Goal: Task Accomplishment & Management: Use online tool/utility

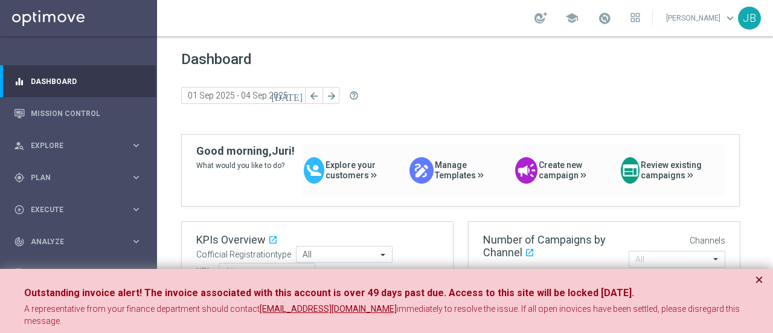
click at [759, 278] on button "×" at bounding box center [758, 279] width 8 height 14
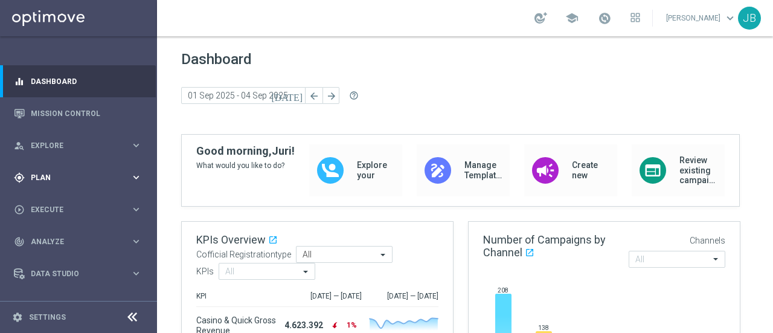
click at [96, 182] on div "gps_fixed Plan" at bounding box center [72, 177] width 116 height 11
click at [67, 198] on link "Target Groups" at bounding box center [78, 202] width 94 height 10
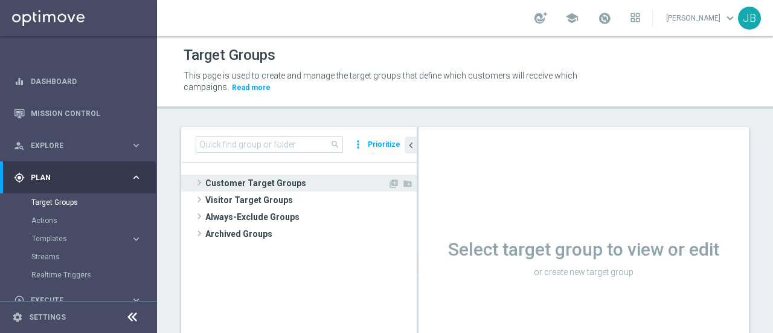
click at [202, 182] on span at bounding box center [199, 182] width 12 height 14
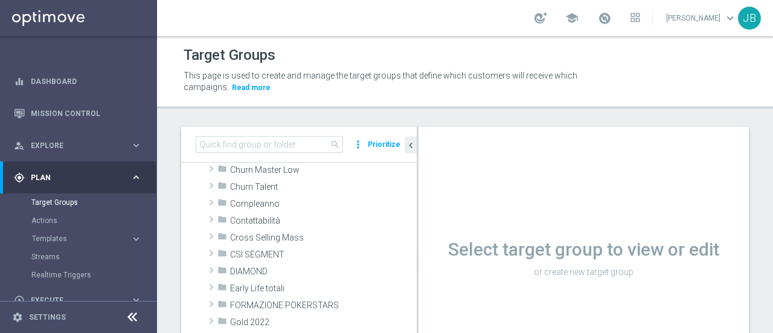
scroll to position [95, 0]
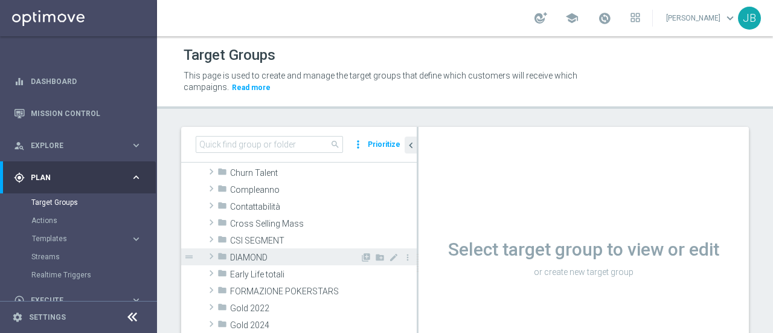
click at [215, 254] on span at bounding box center [211, 256] width 12 height 14
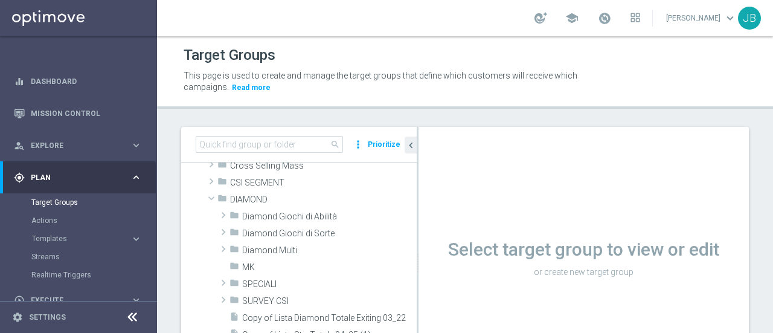
scroll to position [167, 0]
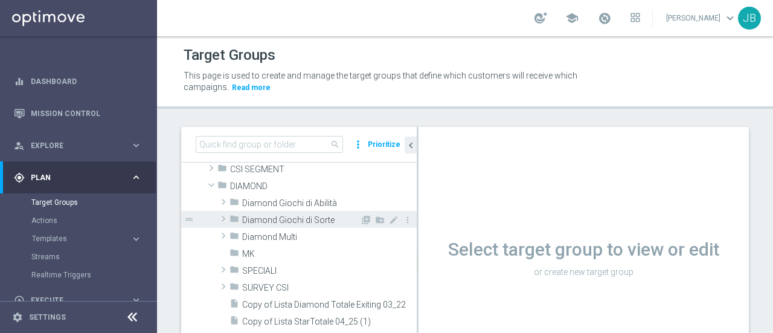
click at [222, 218] on span at bounding box center [223, 218] width 12 height 14
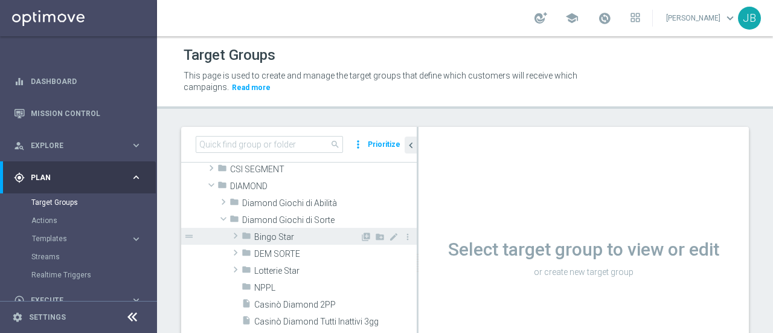
click at [234, 236] on span at bounding box center [235, 235] width 12 height 14
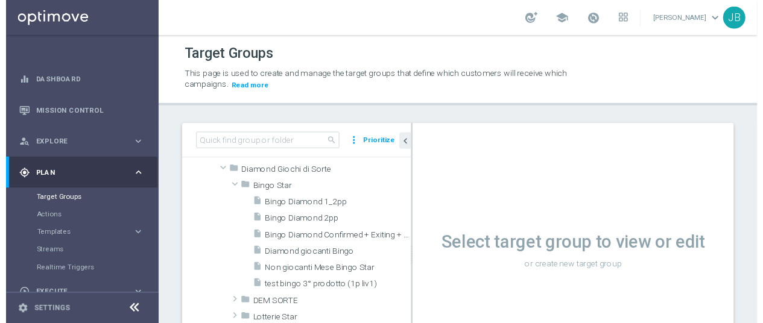
scroll to position [221, 0]
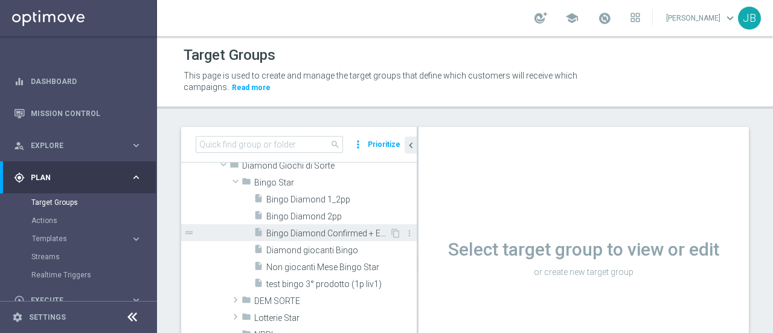
click at [296, 234] on span "Bingo Diamond Confirmed + Exiting + Young" at bounding box center [327, 233] width 123 height 10
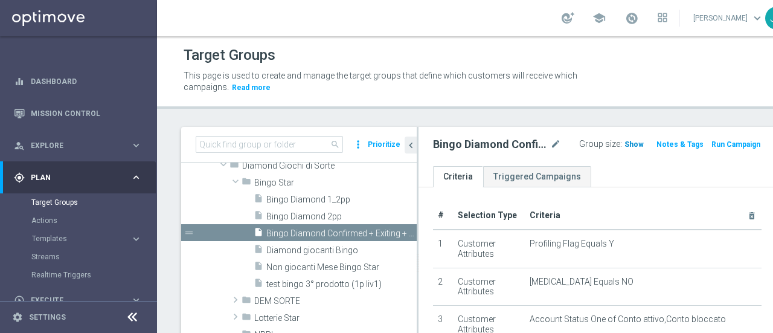
click at [624, 142] on span "Show" at bounding box center [633, 144] width 19 height 8
click at [129, 320] on icon at bounding box center [132, 317] width 14 height 14
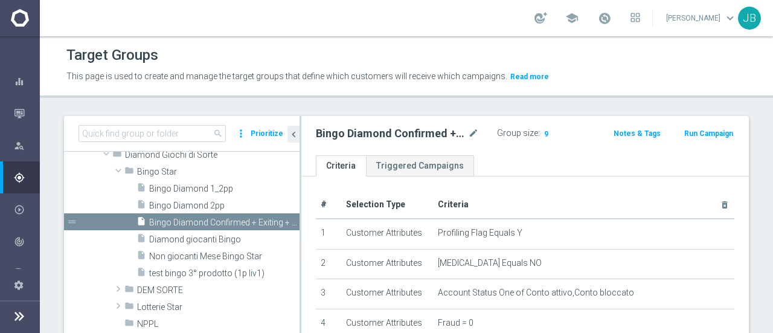
click at [698, 131] on button "Run Campaign" at bounding box center [708, 133] width 51 height 13
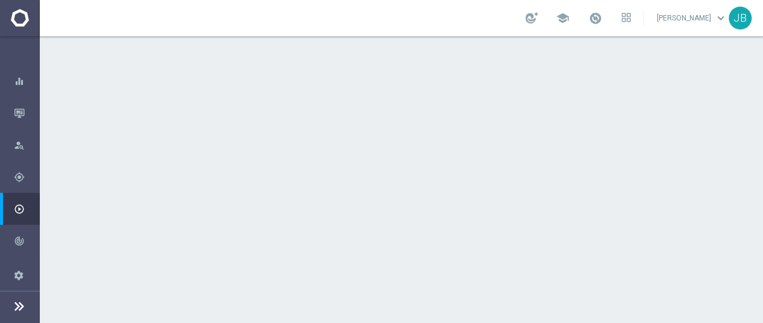
scroll to position [9, 0]
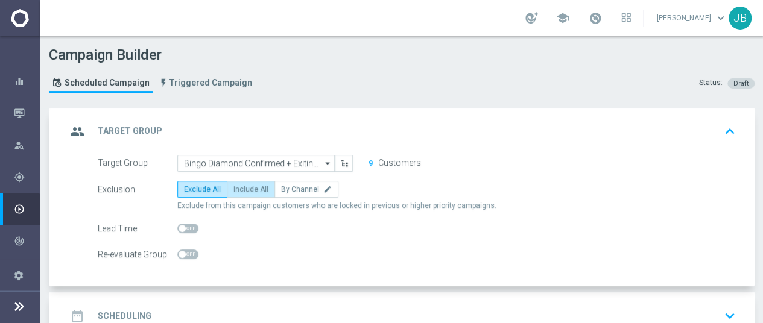
click at [257, 185] on span "Include All" at bounding box center [251, 189] width 35 height 8
click at [241, 188] on input "Include All" at bounding box center [238, 192] width 8 height 8
radio input "true"
click at [733, 307] on icon "keyboard_arrow_down" at bounding box center [730, 316] width 18 height 18
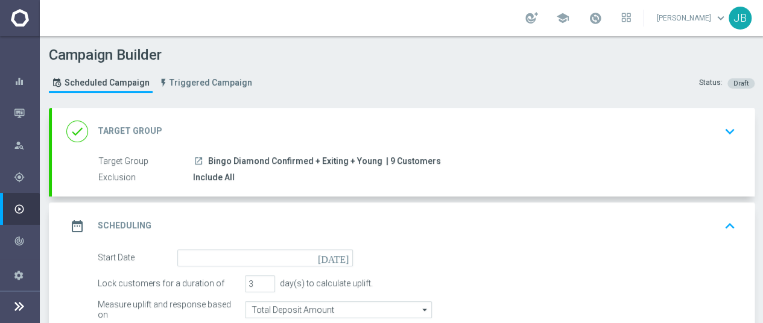
click at [340, 250] on icon "[DATE]" at bounding box center [336, 256] width 36 height 13
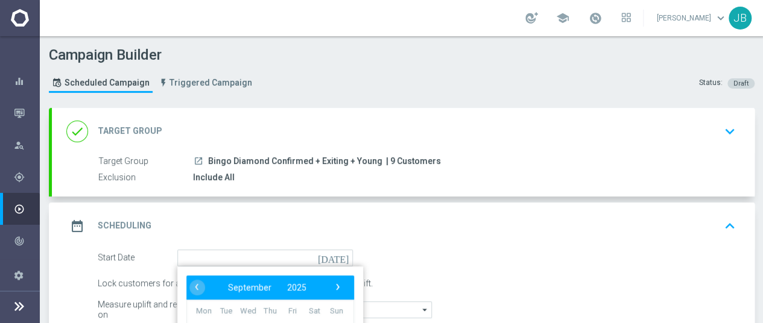
click at [622, 260] on form "Start Date [DATE] ‹ ​ September ​ 2025 ​ › Mon Tue Wed Thu Fri Sat Sun 1 2 3 4 …" at bounding box center [417, 297] width 639 height 95
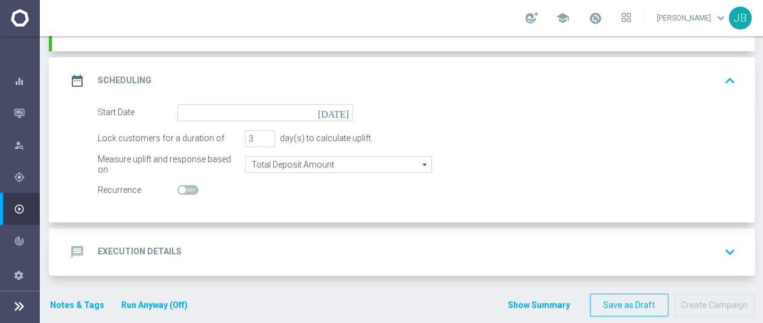
scroll to position [152, 0]
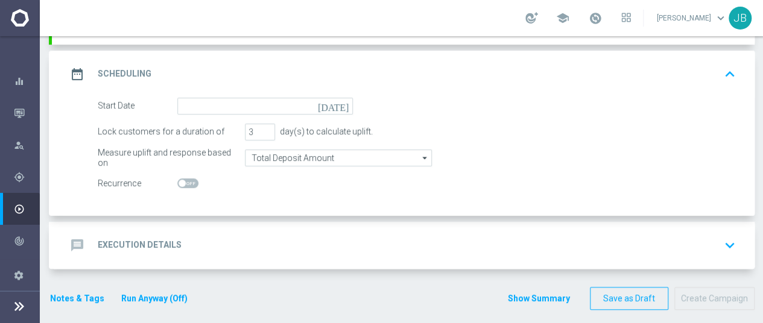
click at [342, 98] on icon "[DATE]" at bounding box center [336, 104] width 36 height 13
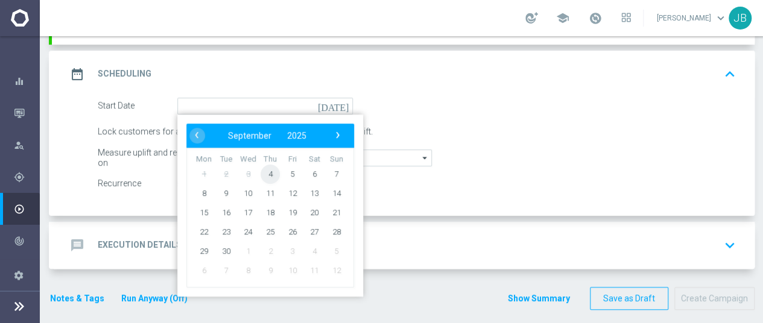
click at [269, 165] on span "4" at bounding box center [270, 173] width 19 height 19
type input "[DATE]"
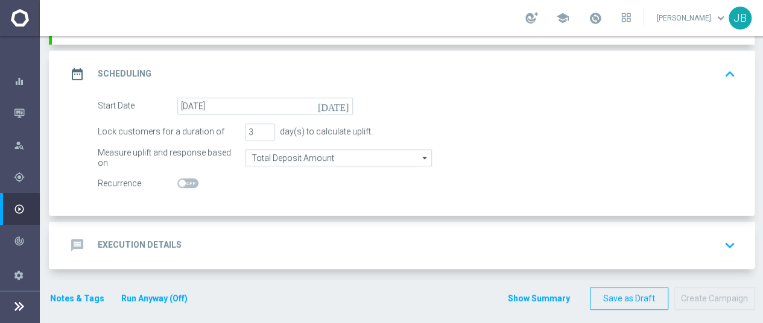
click at [732, 237] on icon "keyboard_arrow_down" at bounding box center [730, 246] width 18 height 18
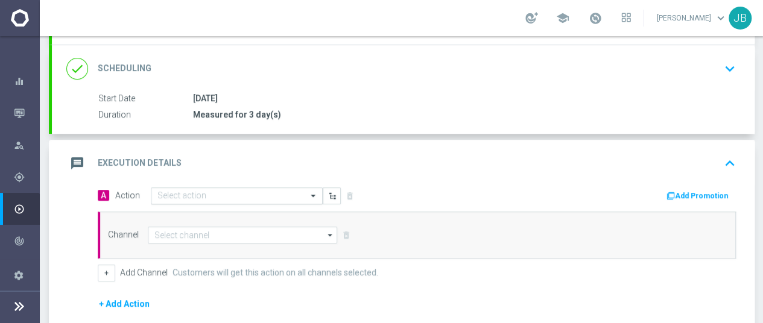
click at [225, 191] on input "text" at bounding box center [225, 196] width 135 height 10
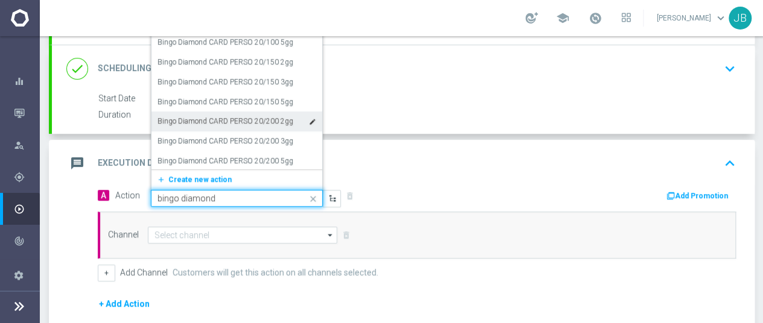
scroll to position [0, 0]
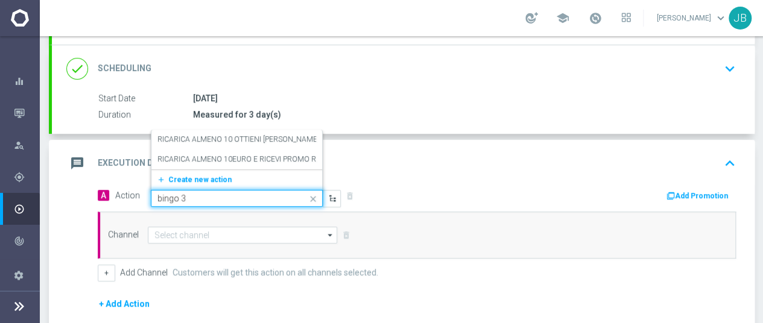
type input "bingo"
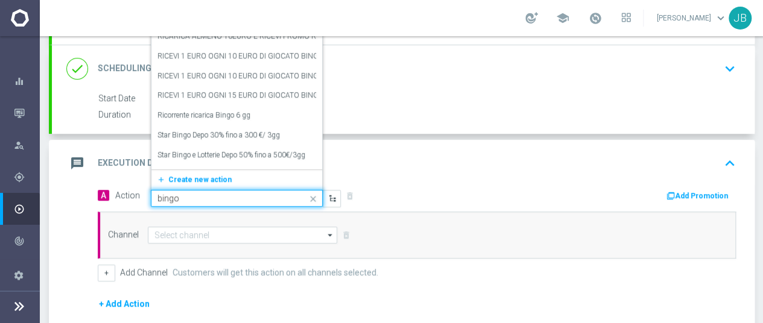
scroll to position [4065, 0]
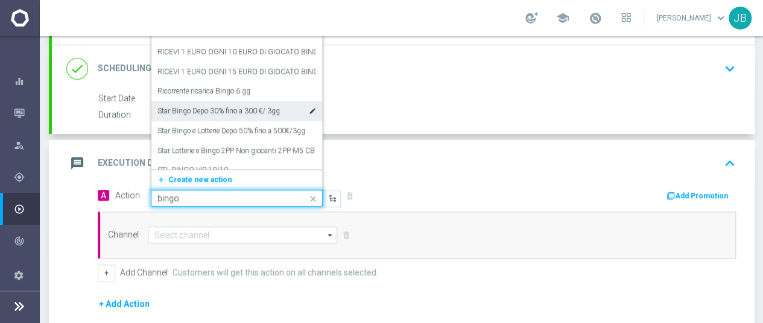
click at [226, 106] on label "Star Bingo Depo 30% fino a 300 €/ 3gg" at bounding box center [219, 111] width 123 height 10
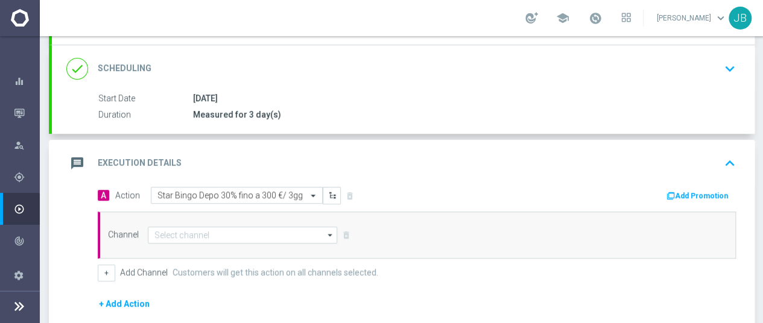
click at [328, 228] on icon "arrow_drop_down" at bounding box center [331, 236] width 12 height 16
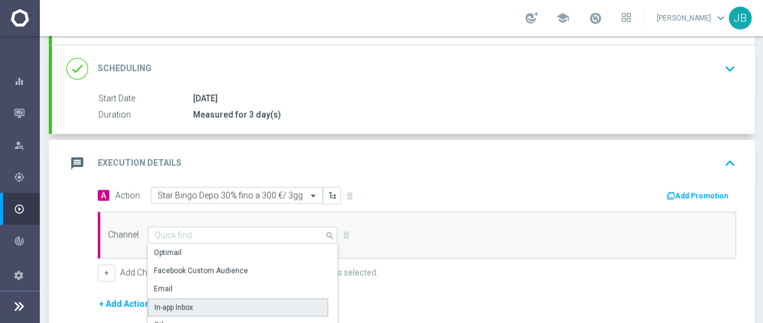
click at [221, 299] on div "In-app Inbox" at bounding box center [238, 308] width 180 height 18
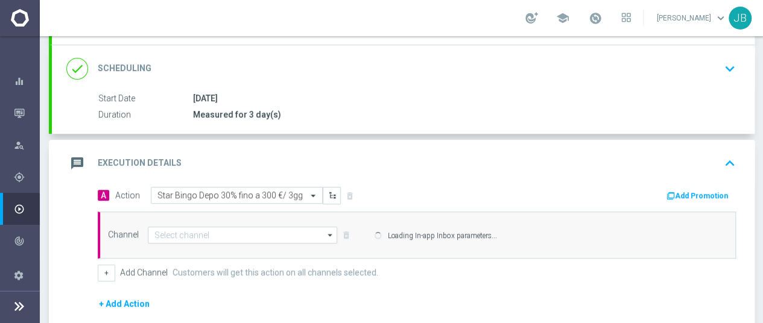
type input "In-app Inbox"
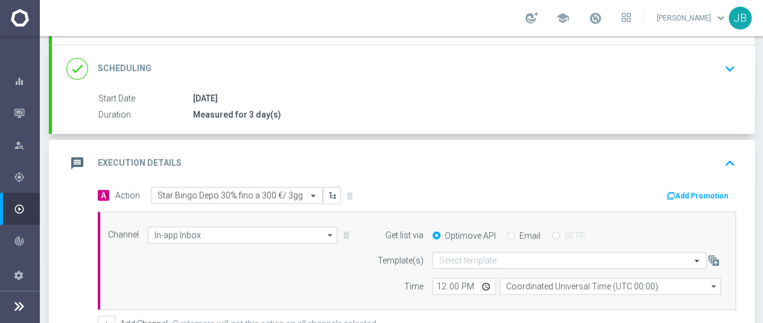
scroll to position [9, 0]
click at [511, 233] on input "Email" at bounding box center [512, 237] width 8 height 8
radio input "true"
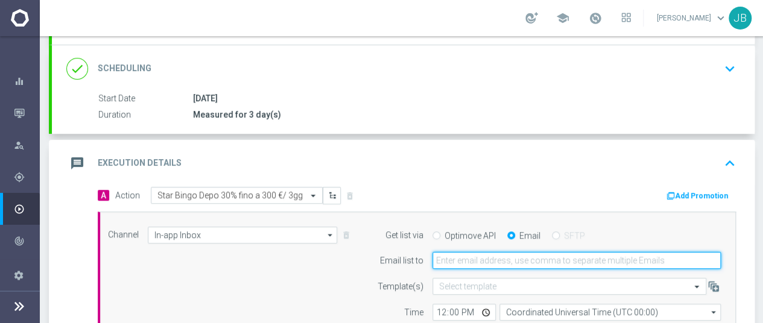
click at [487, 252] on input "email" at bounding box center [577, 260] width 288 height 17
type input "[EMAIL_ADDRESS][DOMAIN_NAME]"
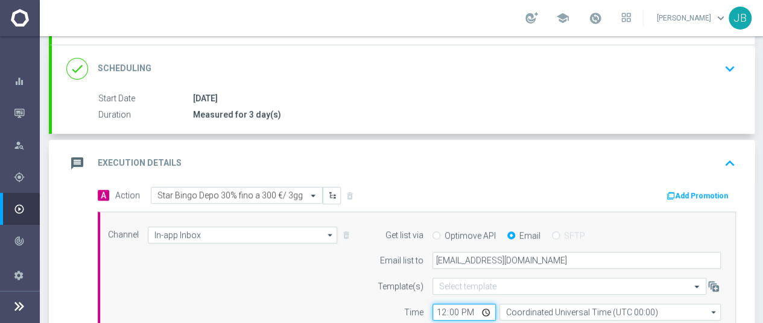
click at [443, 304] on input "12:00" at bounding box center [464, 312] width 63 height 17
type input "10:00"
click at [350, 278] on div "Channel In-app Inbox In-app Inbox arrow_drop_down Show Selected 1 of 20 Optimail" at bounding box center [414, 274] width 631 height 95
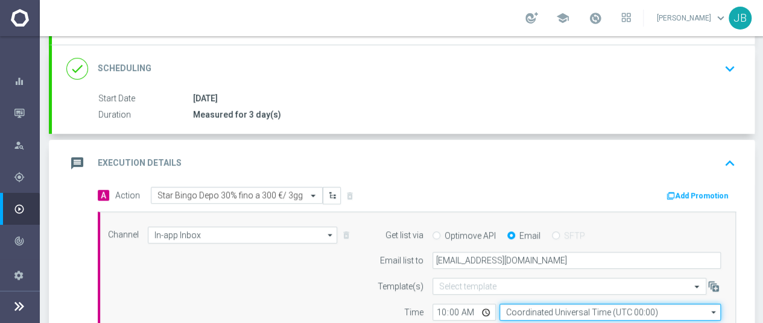
click at [579, 304] on input "Coordinated Universal Time (UTC 00:00)" at bounding box center [610, 312] width 221 height 17
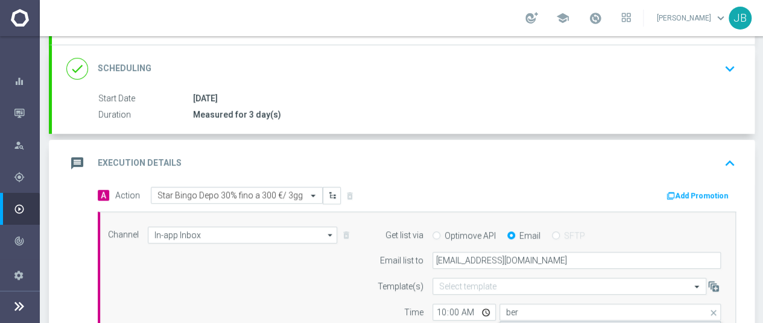
type input "Central European Time ([GEOGRAPHIC_DATA]) (UTC +02:00)"
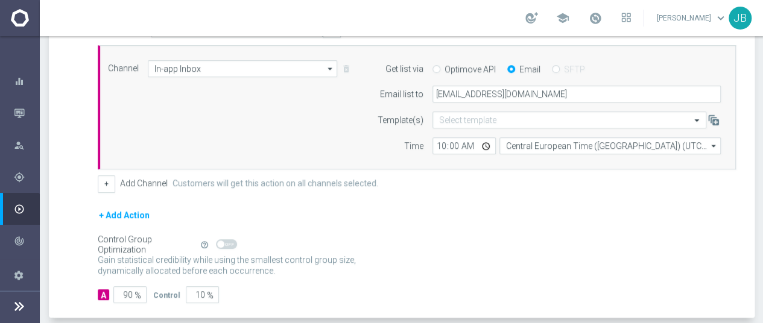
scroll to position [321, 0]
click at [735, 212] on div "+ Add Action" at bounding box center [417, 221] width 639 height 30
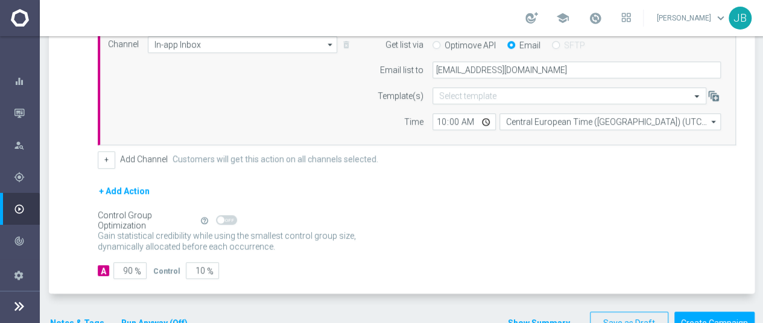
scroll to position [345, 0]
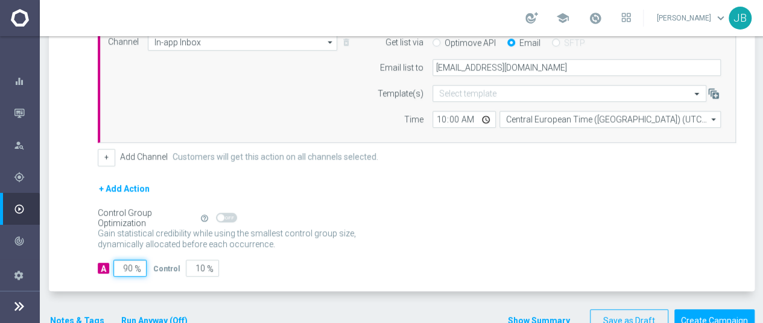
click at [123, 260] on input "90" at bounding box center [129, 268] width 33 height 17
type input "1"
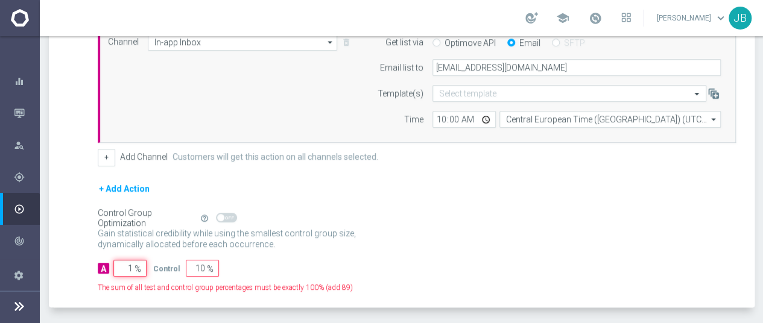
type input "99"
type input "10"
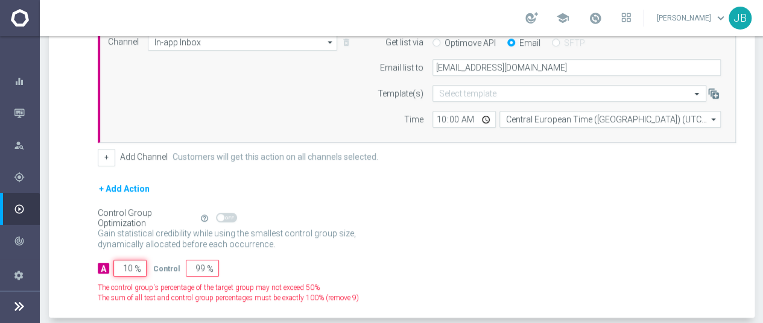
type input "90"
type input "100"
type input "0"
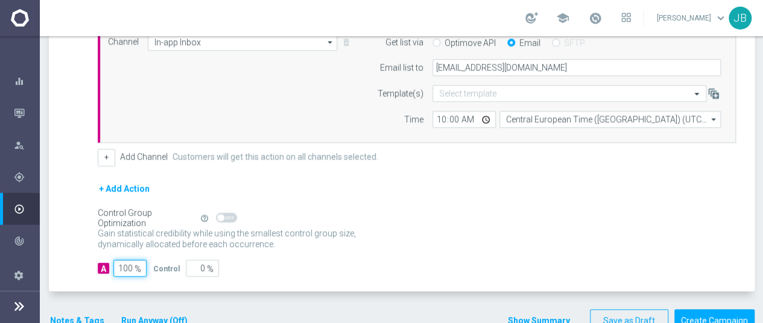
type input "100"
click at [59, 194] on div "A Action Select action Star Bingo Depo 30% fino a 300 €/ 3gg delete_forever Add…" at bounding box center [403, 143] width 703 height 298
click at [79, 314] on button "Notes & Tags" at bounding box center [77, 321] width 57 height 15
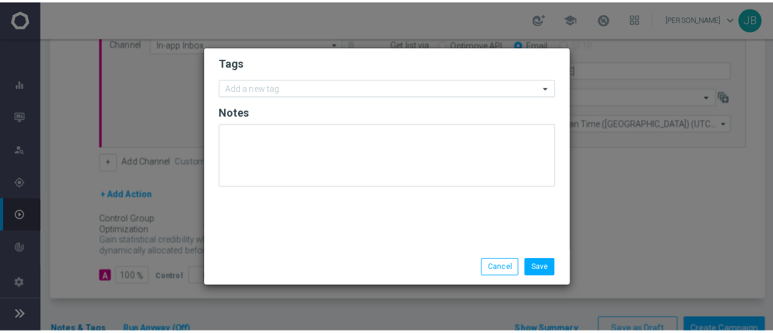
scroll to position [0, 0]
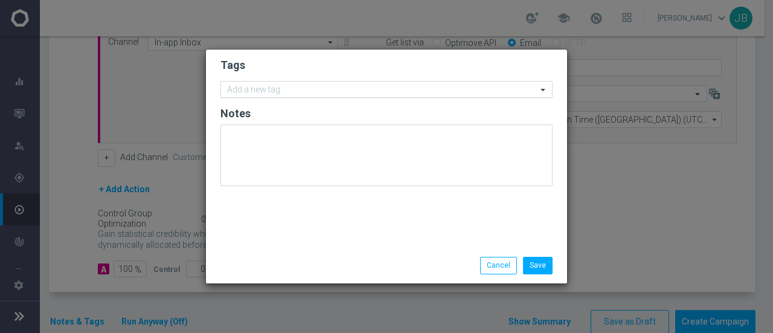
click at [257, 90] on input "text" at bounding box center [382, 90] width 310 height 10
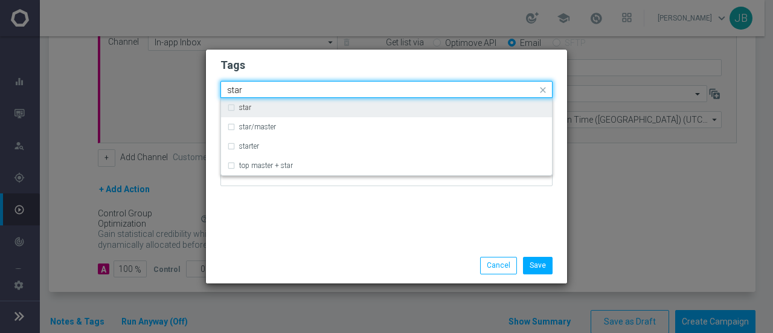
click at [249, 104] on label "star" at bounding box center [245, 107] width 12 height 7
type input "star"
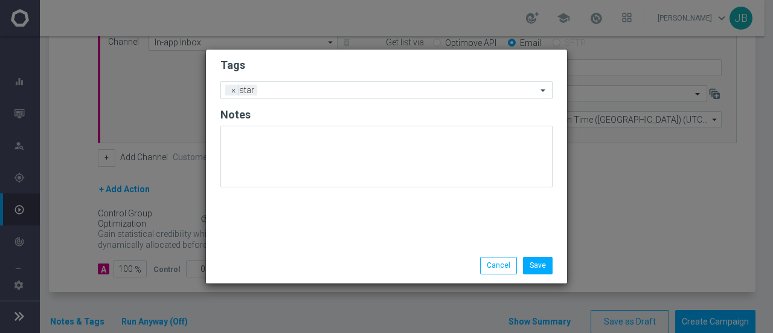
click at [301, 59] on h2 "Tags" at bounding box center [386, 65] width 332 height 14
click at [414, 95] on input "text" at bounding box center [399, 91] width 275 height 10
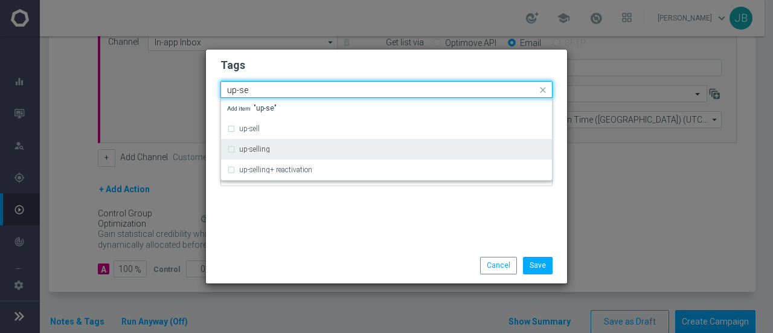
click at [249, 144] on div "up-selling" at bounding box center [386, 148] width 319 height 19
type input "up-se"
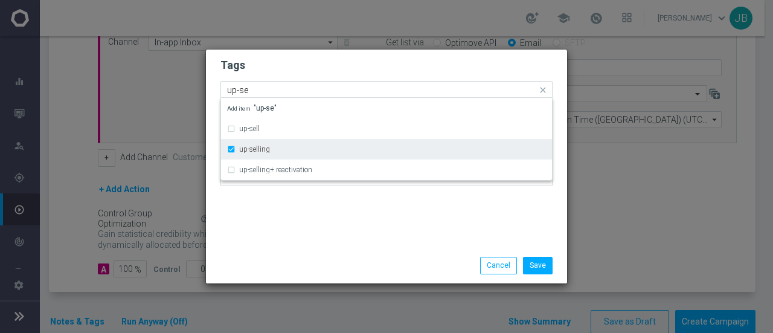
click at [266, 148] on label "up-selling" at bounding box center [254, 148] width 31 height 7
click at [231, 149] on div "up-selling" at bounding box center [386, 148] width 319 height 19
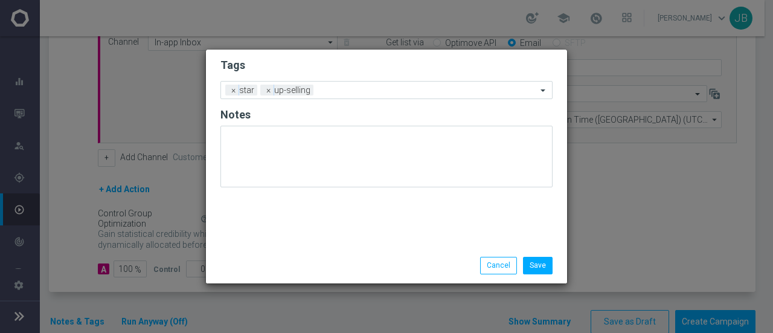
click at [391, 60] on h2 "Tags" at bounding box center [386, 65] width 332 height 14
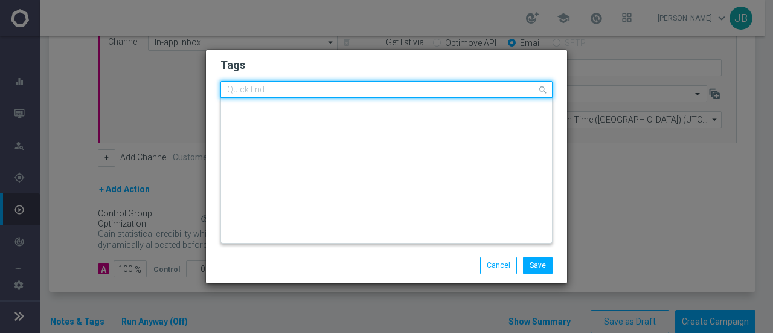
click at [451, 91] on input "text" at bounding box center [382, 90] width 310 height 10
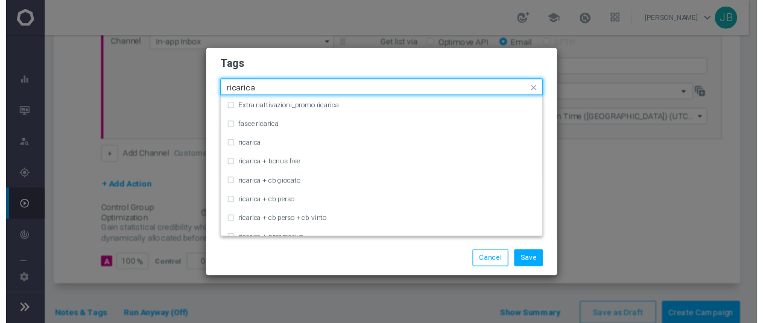
scroll to position [369, 0]
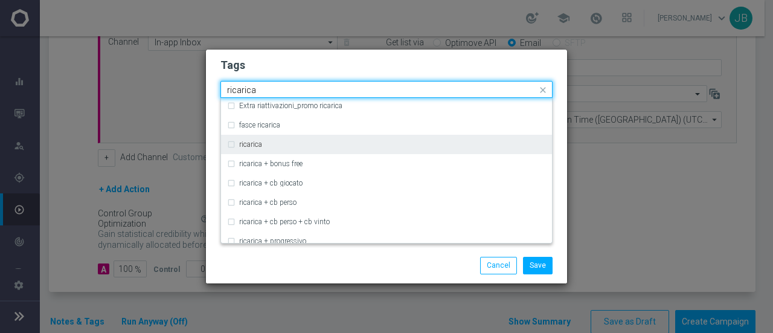
click at [232, 144] on div "ricarica" at bounding box center [386, 144] width 319 height 19
type input "ricarica"
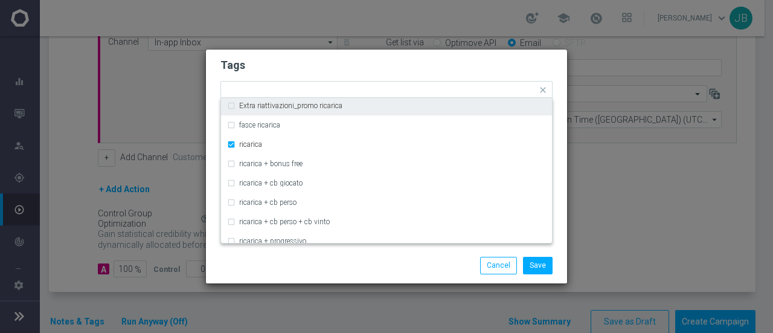
click at [351, 62] on h2 "Tags" at bounding box center [386, 65] width 332 height 14
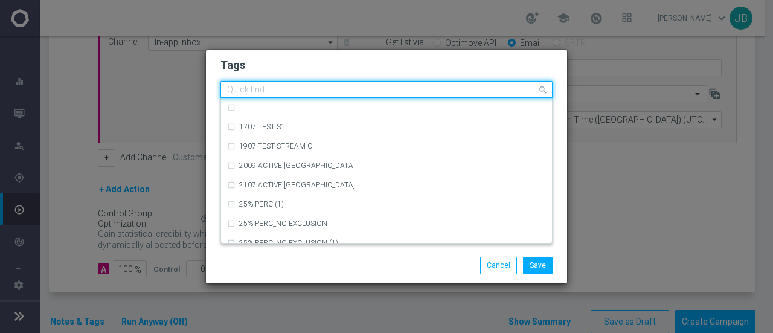
click at [398, 89] on input "text" at bounding box center [382, 90] width 310 height 10
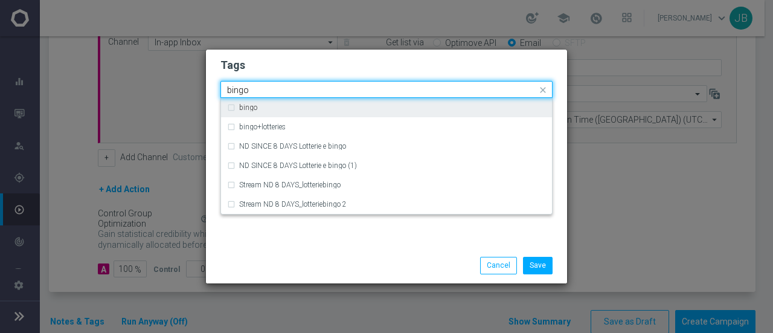
click at [257, 107] on div "bingo" at bounding box center [392, 107] width 307 height 7
type input "bingo"
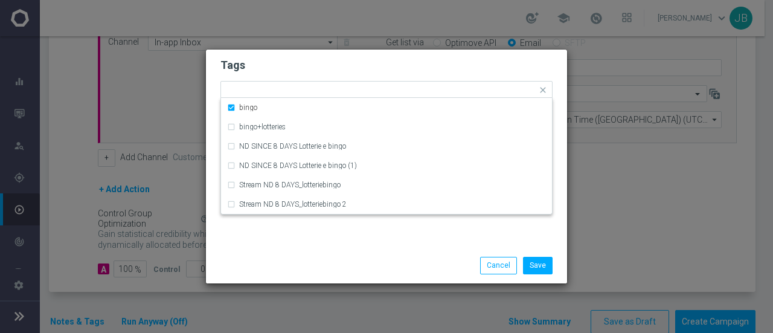
click at [375, 60] on h2 "Tags" at bounding box center [386, 65] width 332 height 14
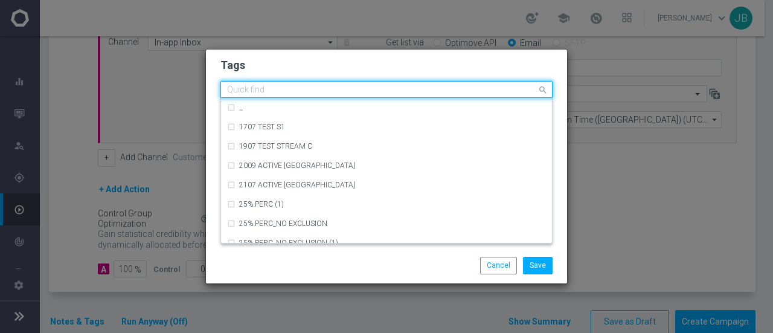
click at [441, 91] on input "text" at bounding box center [382, 90] width 310 height 10
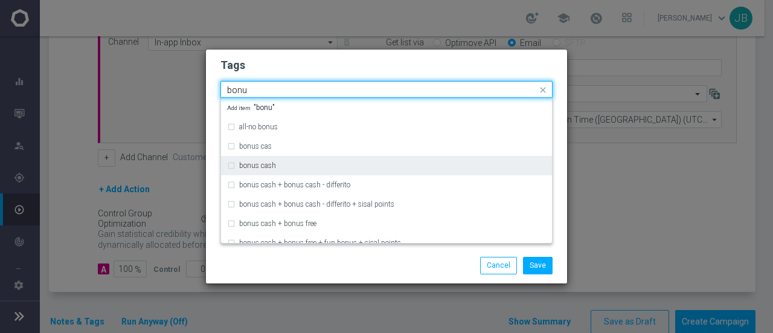
click at [247, 168] on label "bonus cash" at bounding box center [257, 165] width 37 height 7
type input "bonu"
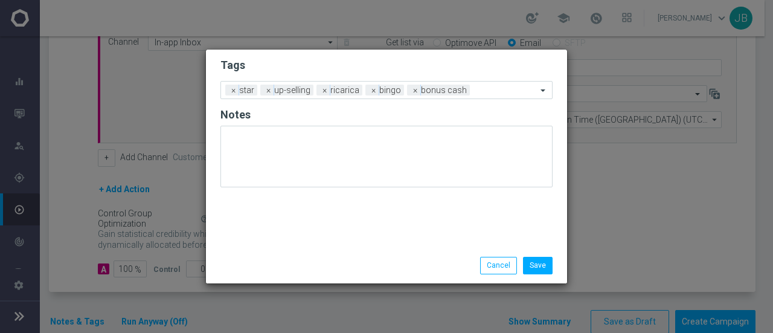
click at [397, 58] on h2 "Tags" at bounding box center [386, 65] width 332 height 14
click at [535, 266] on button "Save" at bounding box center [538, 265] width 30 height 17
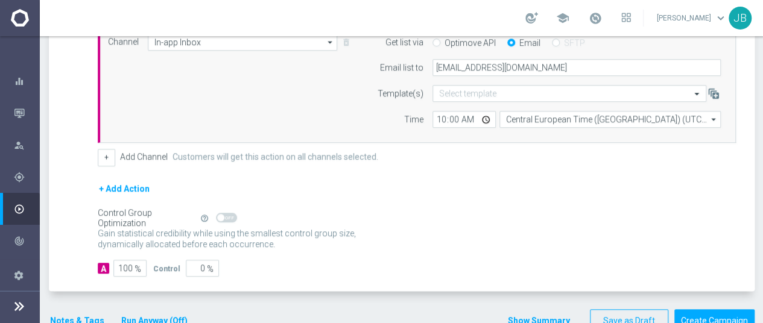
scroll to position [9, 0]
drag, startPoint x: 713, startPoint y: 307, endPoint x: 713, endPoint y: 210, distance: 96.6
click at [713, 210] on form "done Target Group keyboard_arrow_down Target Group launch Bingo Diamond Confirm…" at bounding box center [402, 48] width 706 height 570
click at [713, 225] on div "Gain statistical credibility while using the smallest control group size, dynam…" at bounding box center [417, 239] width 639 height 29
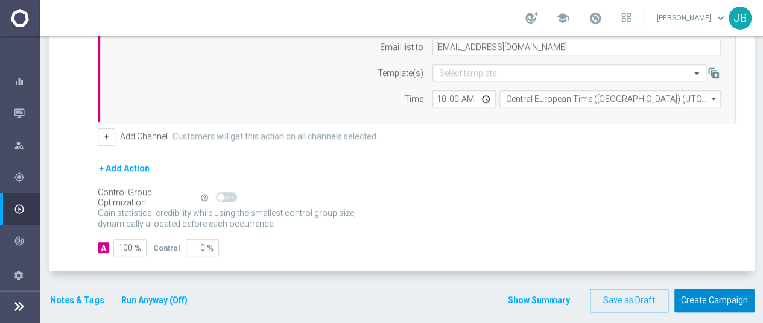
click at [696, 293] on button "Create Campaign" at bounding box center [715, 301] width 80 height 24
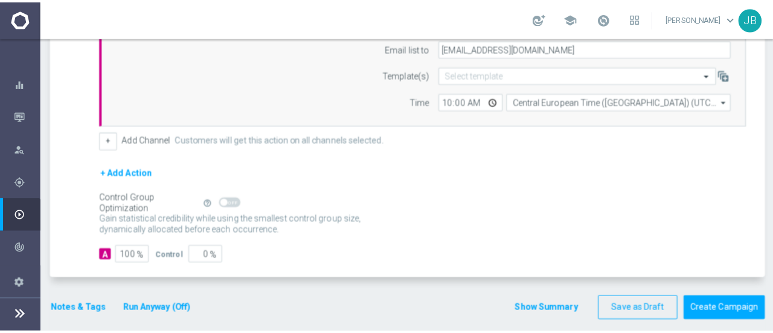
scroll to position [0, 0]
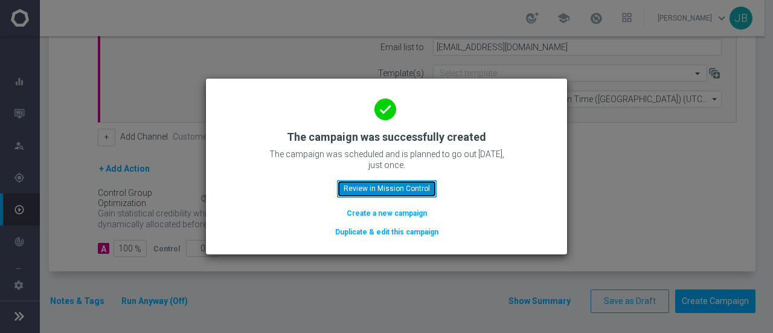
click at [403, 189] on button "Review in Mission Control" at bounding box center [387, 188] width 100 height 17
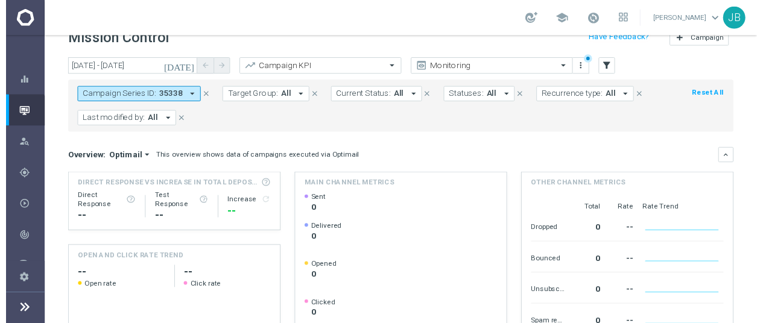
scroll to position [22, 0]
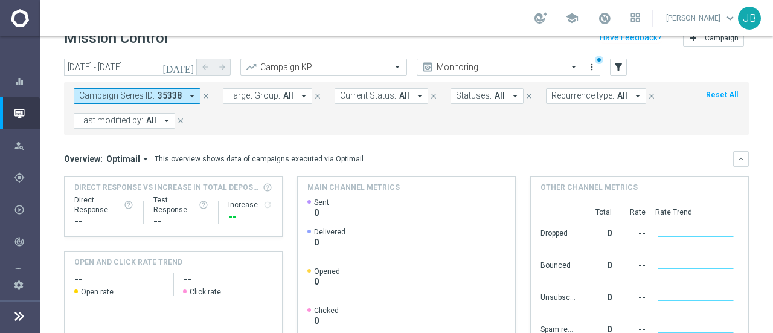
click at [19, 313] on icon at bounding box center [19, 315] width 14 height 14
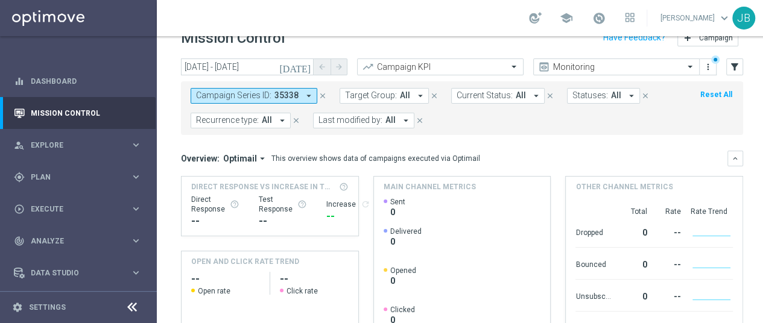
scroll to position [9, 0]
click at [71, 174] on span "Plan" at bounding box center [81, 177] width 100 height 7
click at [70, 197] on link "Target Groups" at bounding box center [78, 202] width 94 height 10
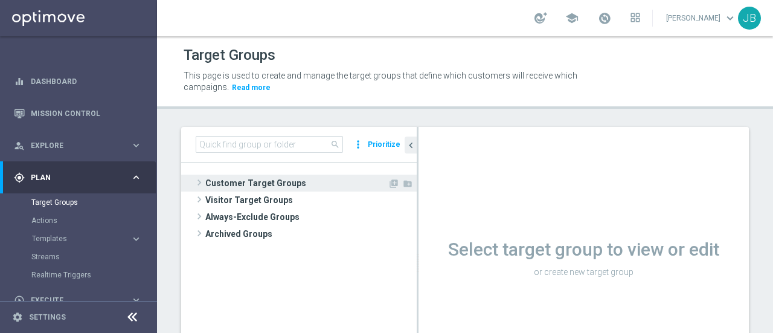
click at [199, 180] on span at bounding box center [199, 182] width 12 height 14
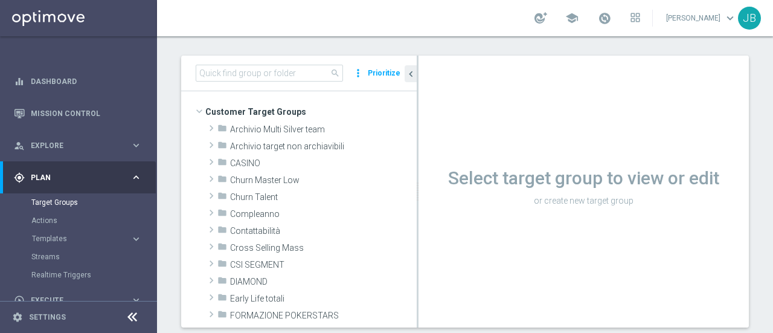
scroll to position [71, 0]
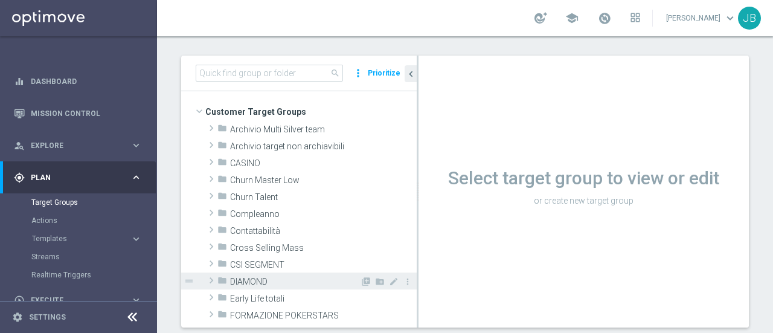
click at [211, 278] on span at bounding box center [211, 280] width 12 height 14
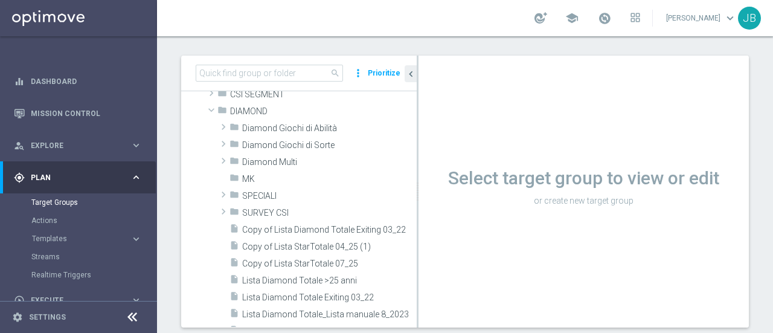
scroll to position [163, 0]
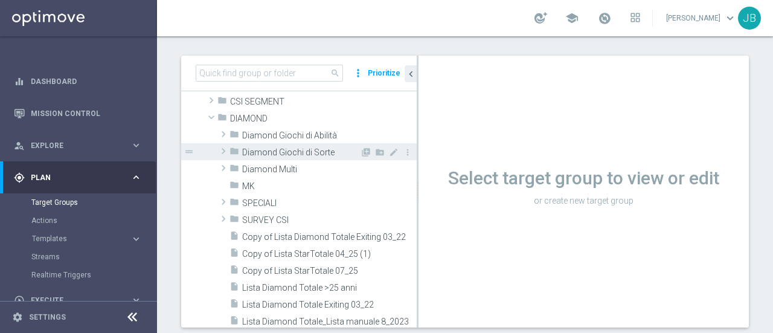
click at [222, 151] on span at bounding box center [223, 151] width 12 height 14
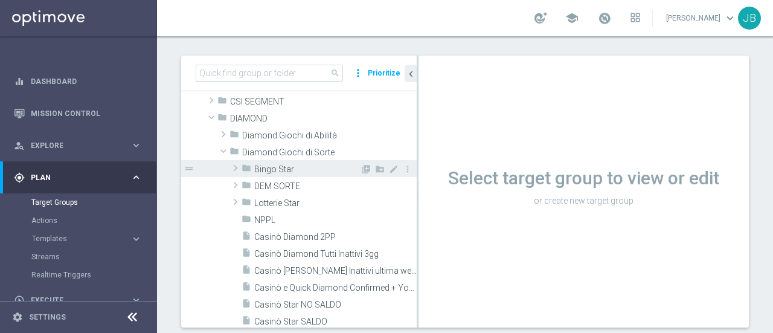
click at [235, 167] on span at bounding box center [235, 168] width 12 height 14
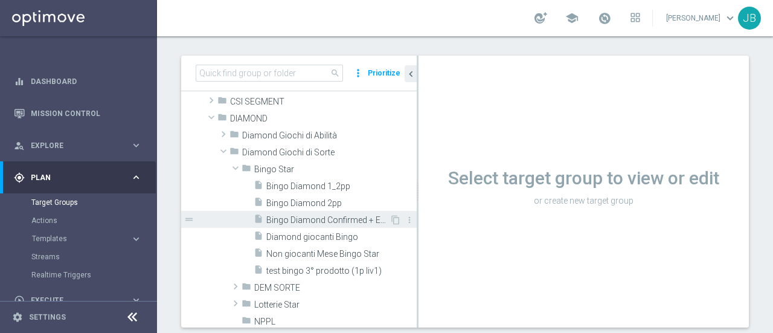
click at [293, 217] on span "Bingo Diamond Confirmed + Exiting + Young" at bounding box center [327, 220] width 123 height 10
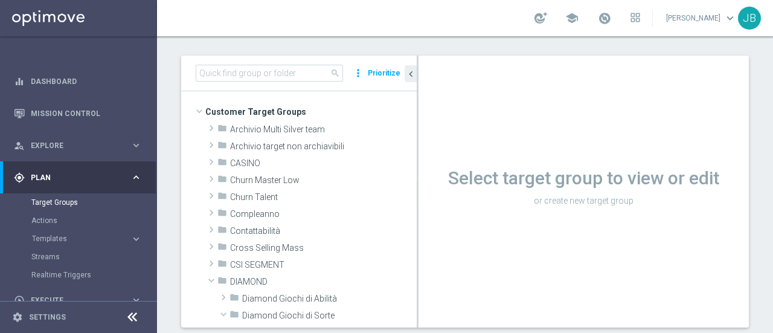
scroll to position [133, 0]
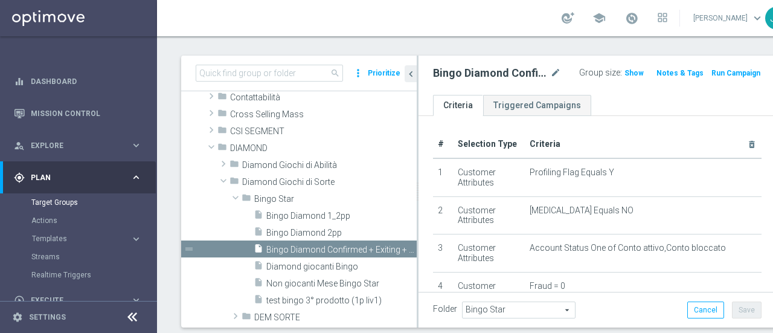
click at [624, 71] on span "Show" at bounding box center [633, 73] width 19 height 8
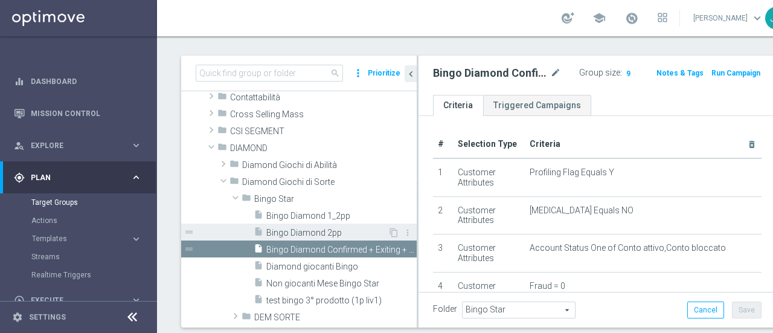
click at [322, 235] on span "Bingo Diamond 2pp" at bounding box center [326, 233] width 121 height 10
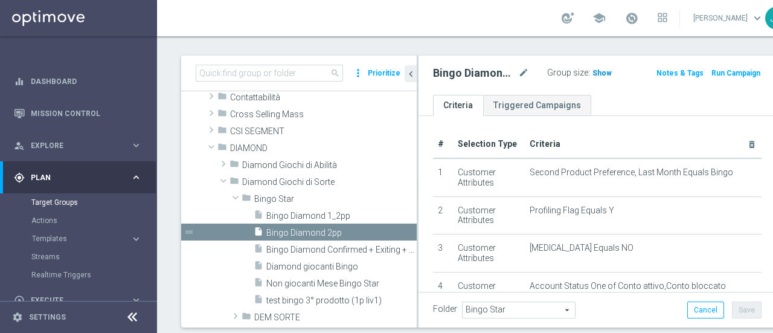
click at [593, 70] on span "Show" at bounding box center [601, 73] width 19 height 8
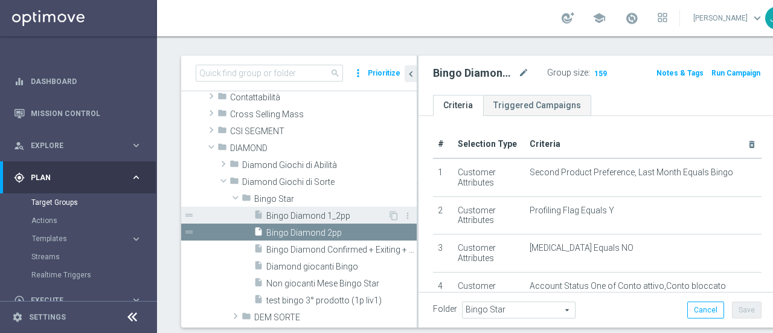
click at [301, 213] on span "Bingo Diamond 1_2pp" at bounding box center [326, 216] width 121 height 10
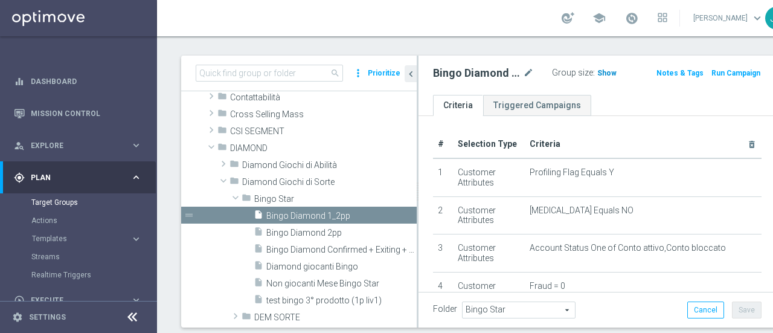
click at [597, 71] on span "Show" at bounding box center [606, 73] width 19 height 8
click at [327, 249] on span "Bingo Diamond Confirmed + Exiting + Young" at bounding box center [327, 249] width 123 height 10
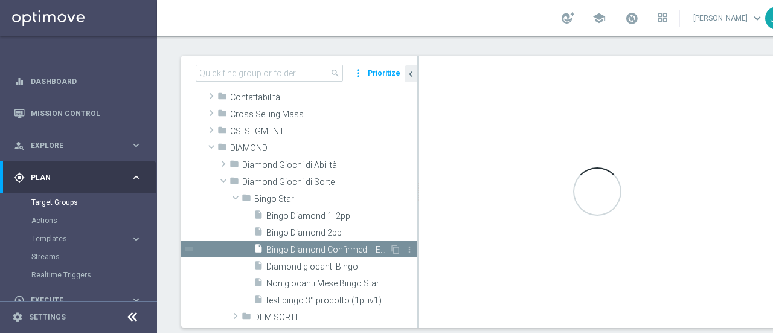
checkbox input "false"
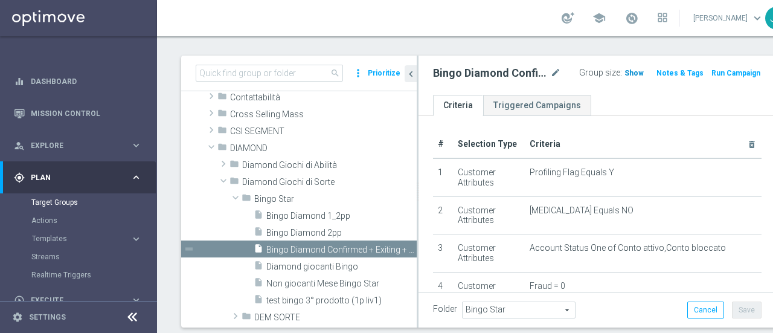
click at [624, 70] on span "Show" at bounding box center [633, 73] width 19 height 8
click at [625, 72] on span "9" at bounding box center [628, 74] width 7 height 11
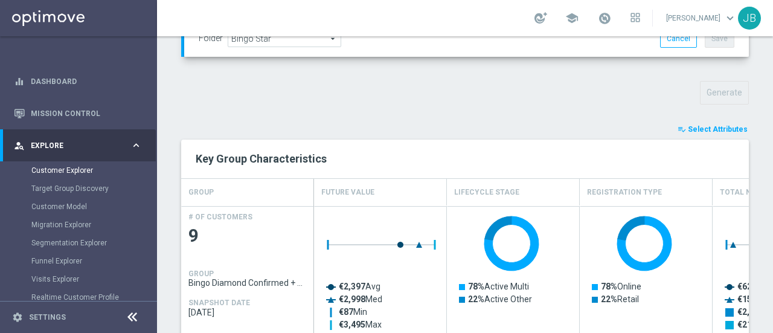
scroll to position [403, 0]
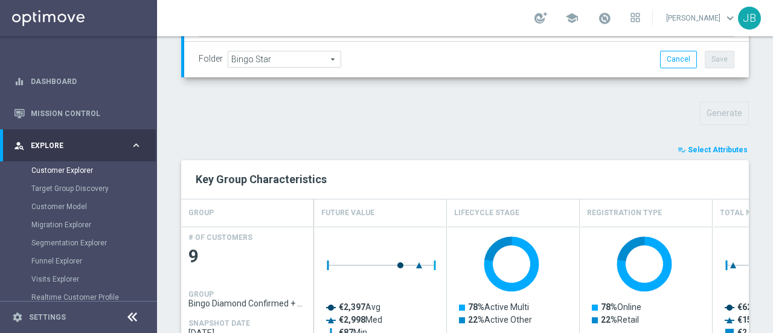
click at [706, 145] on span "Select Attributes" at bounding box center [717, 149] width 60 height 8
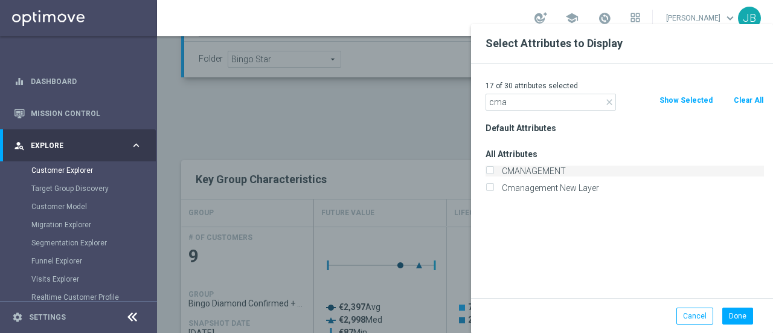
type input "cma"
click at [532, 171] on label "CMANAGEMENT" at bounding box center [630, 170] width 266 height 11
click at [493, 171] on input "CMANAGEMENT" at bounding box center [489, 172] width 8 height 8
checkbox input "true"
click at [741, 317] on button "Done" at bounding box center [737, 315] width 31 height 17
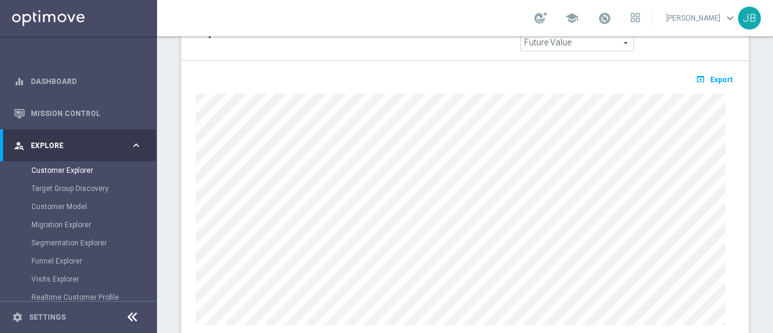
scroll to position [718, 0]
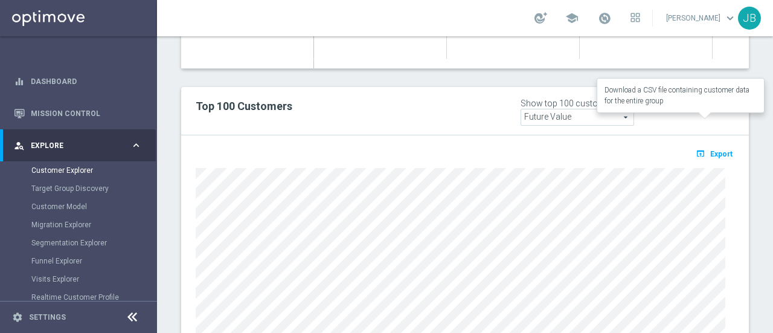
click at [712, 150] on span "Export" at bounding box center [721, 154] width 22 height 8
